Goal: Find specific page/section: Find specific page/section

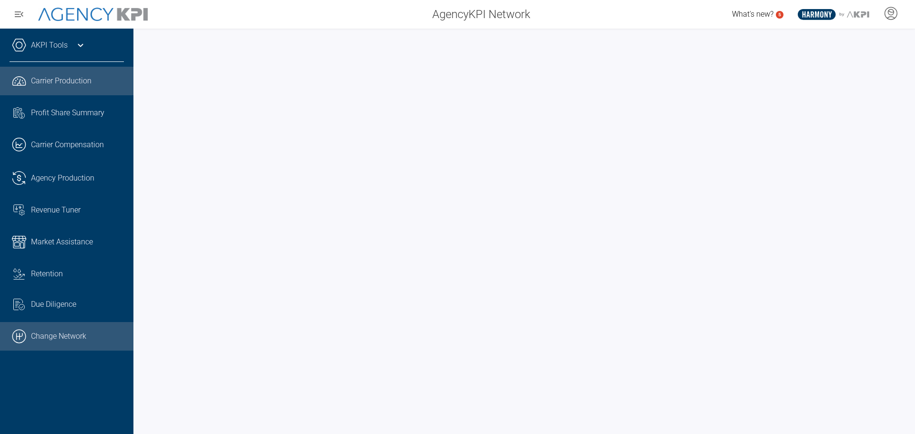
click at [75, 331] on link ".cls-1{fill:none;stroke:#000;stroke-linecap:round;stroke-linejoin:round;stroke-…" at bounding box center [67, 336] width 134 height 29
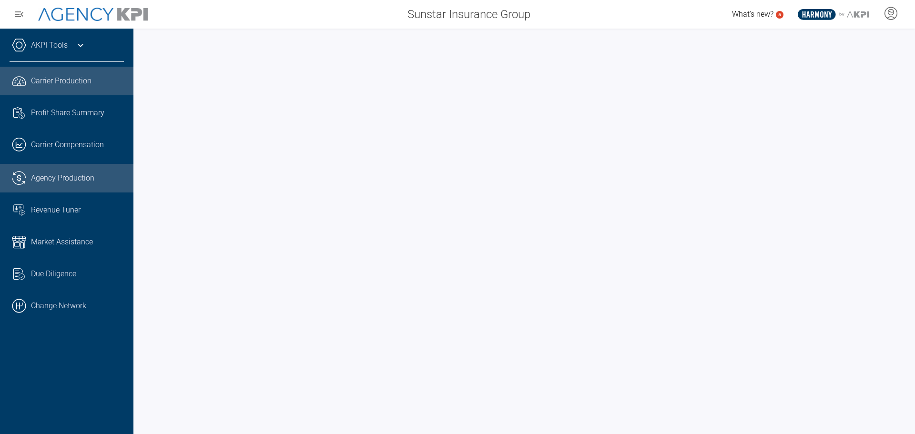
click at [65, 176] on span "Agency Production" at bounding box center [62, 178] width 63 height 11
